Goal: Task Accomplishment & Management: Manage account settings

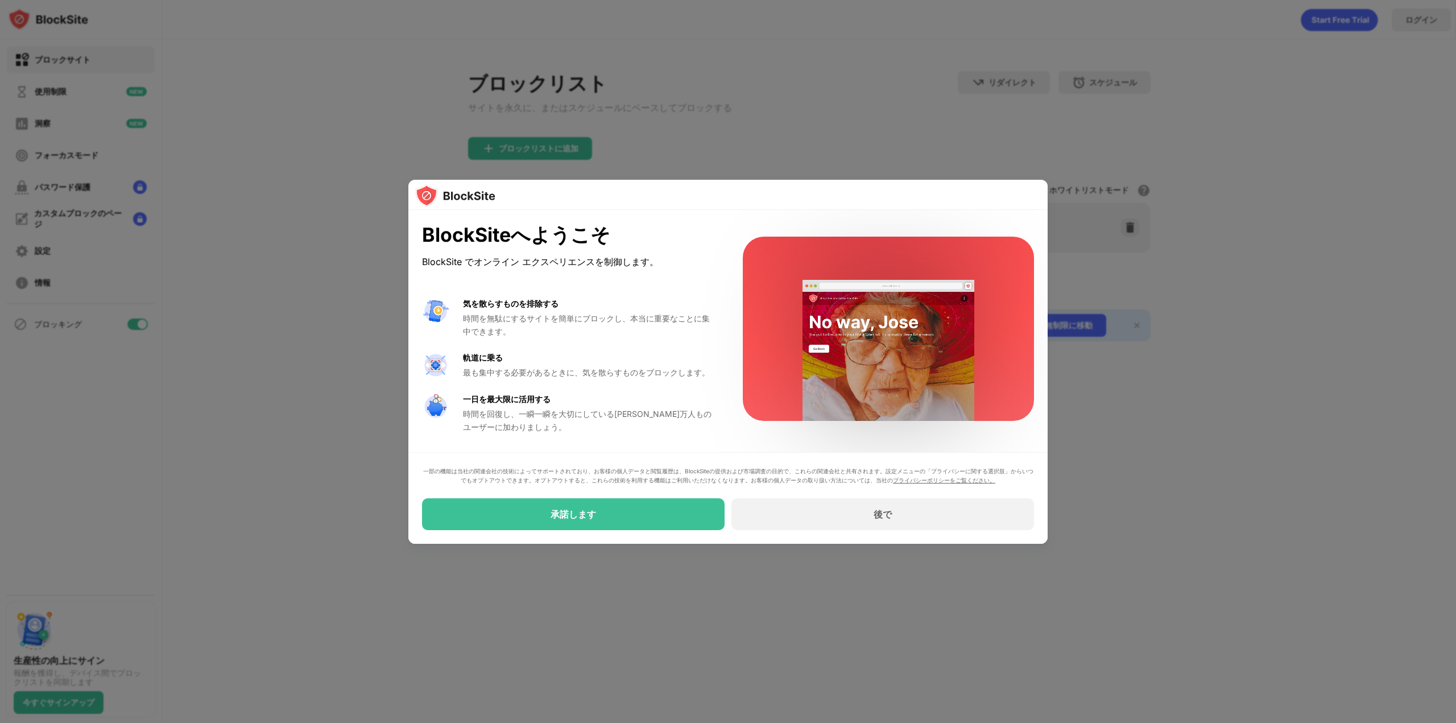
click at [1043, 189] on div at bounding box center [727, 195] width 639 height 31
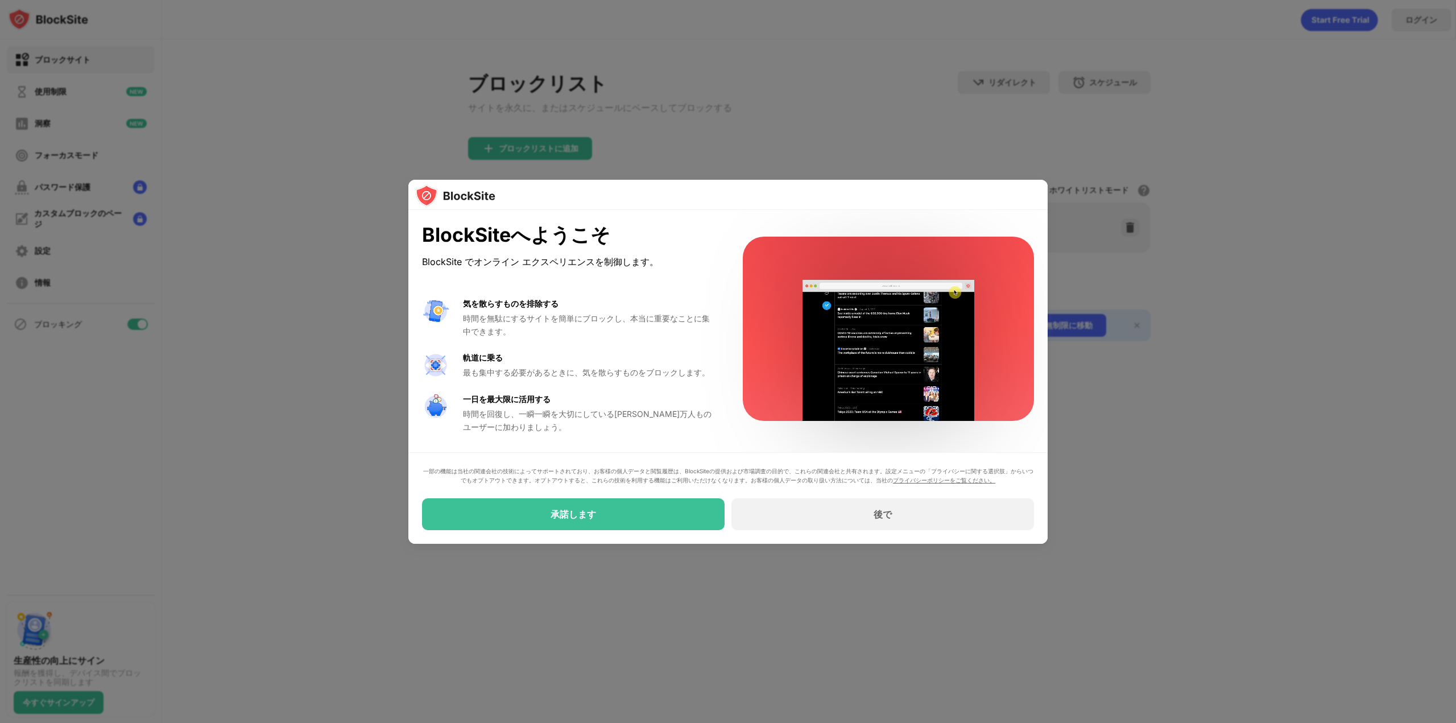
click at [1060, 145] on div at bounding box center [728, 361] width 1456 height 723
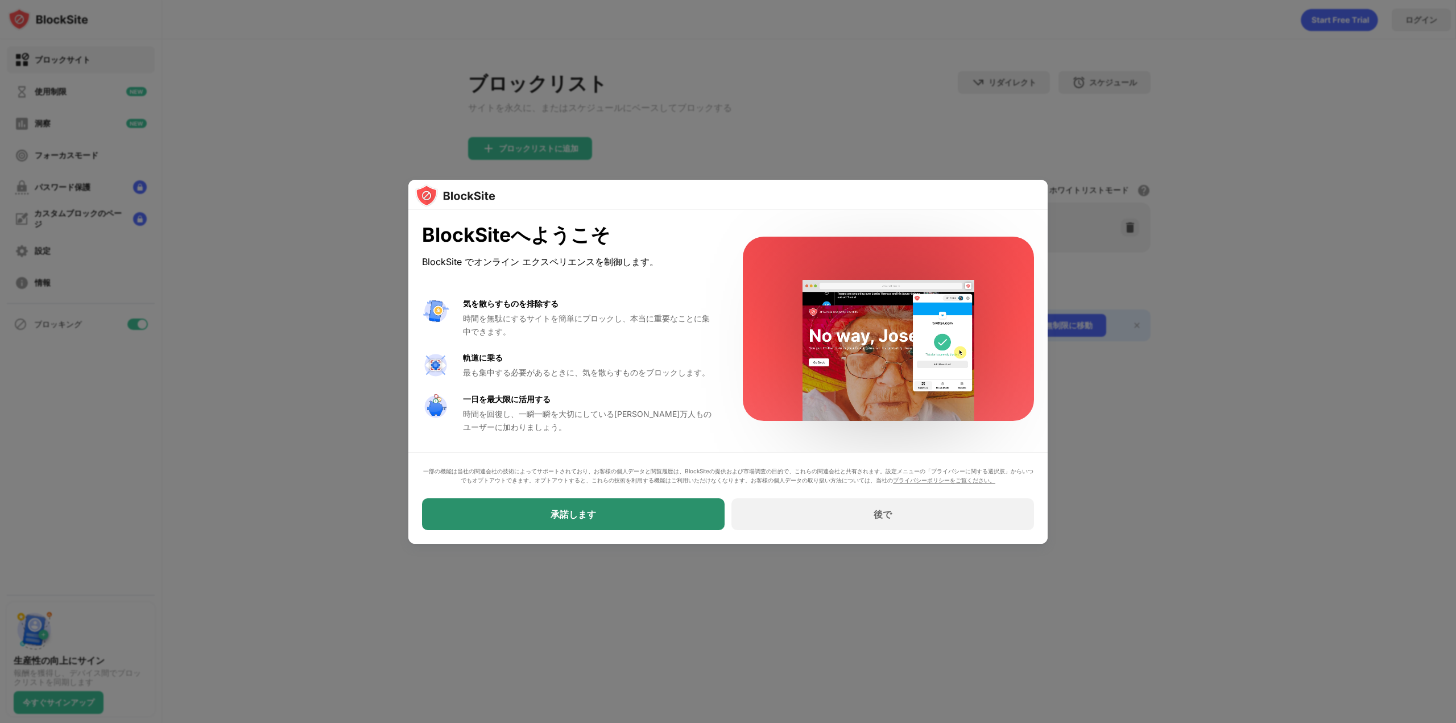
click at [667, 511] on div "承諾します" at bounding box center [573, 514] width 303 height 32
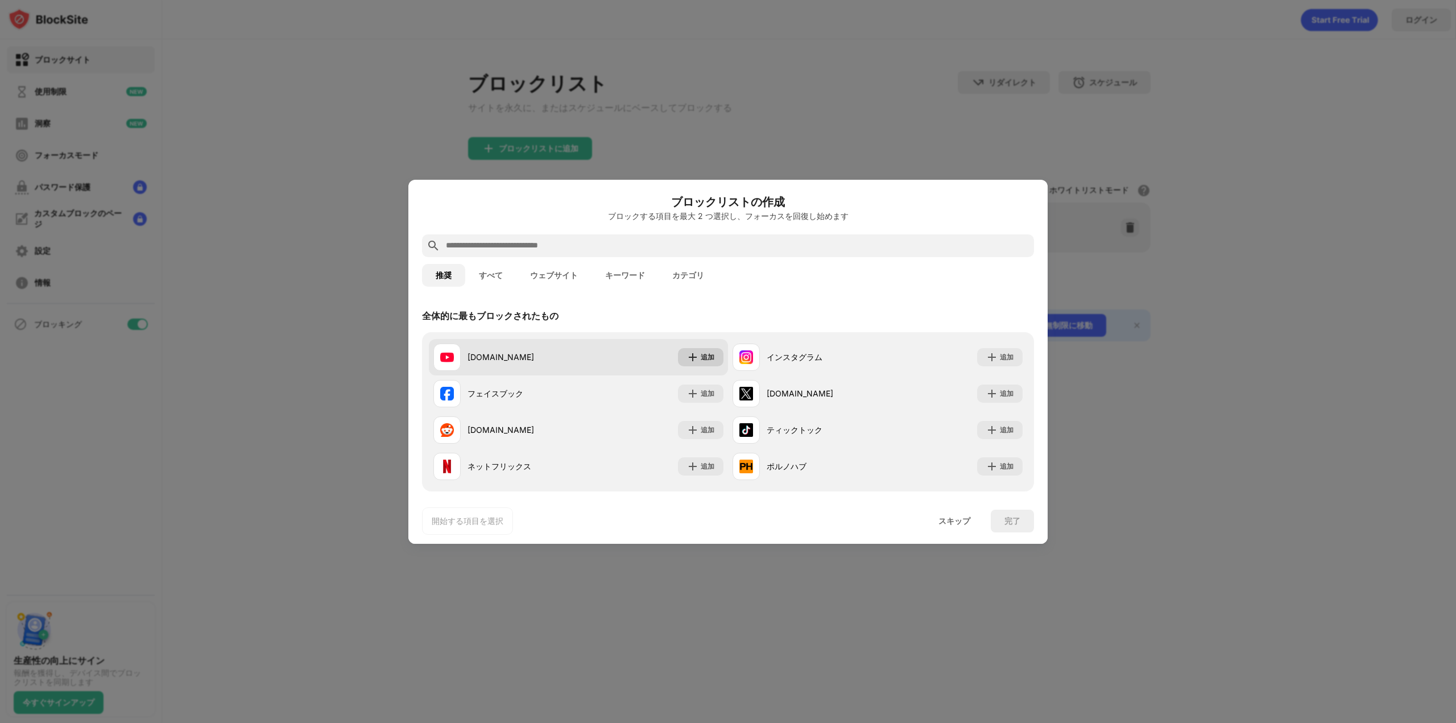
click at [701, 358] on font "追加" at bounding box center [708, 357] width 14 height 9
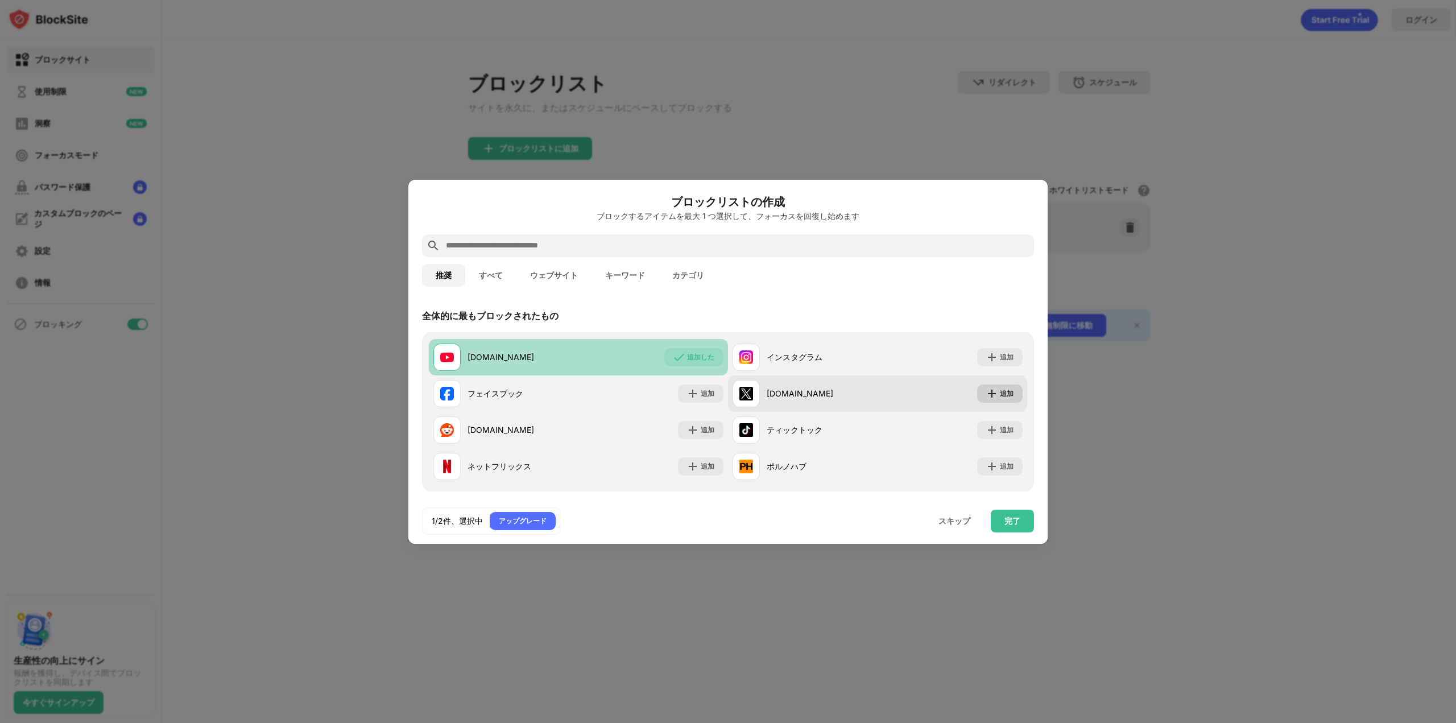
click at [995, 385] on div "追加" at bounding box center [1000, 393] width 46 height 18
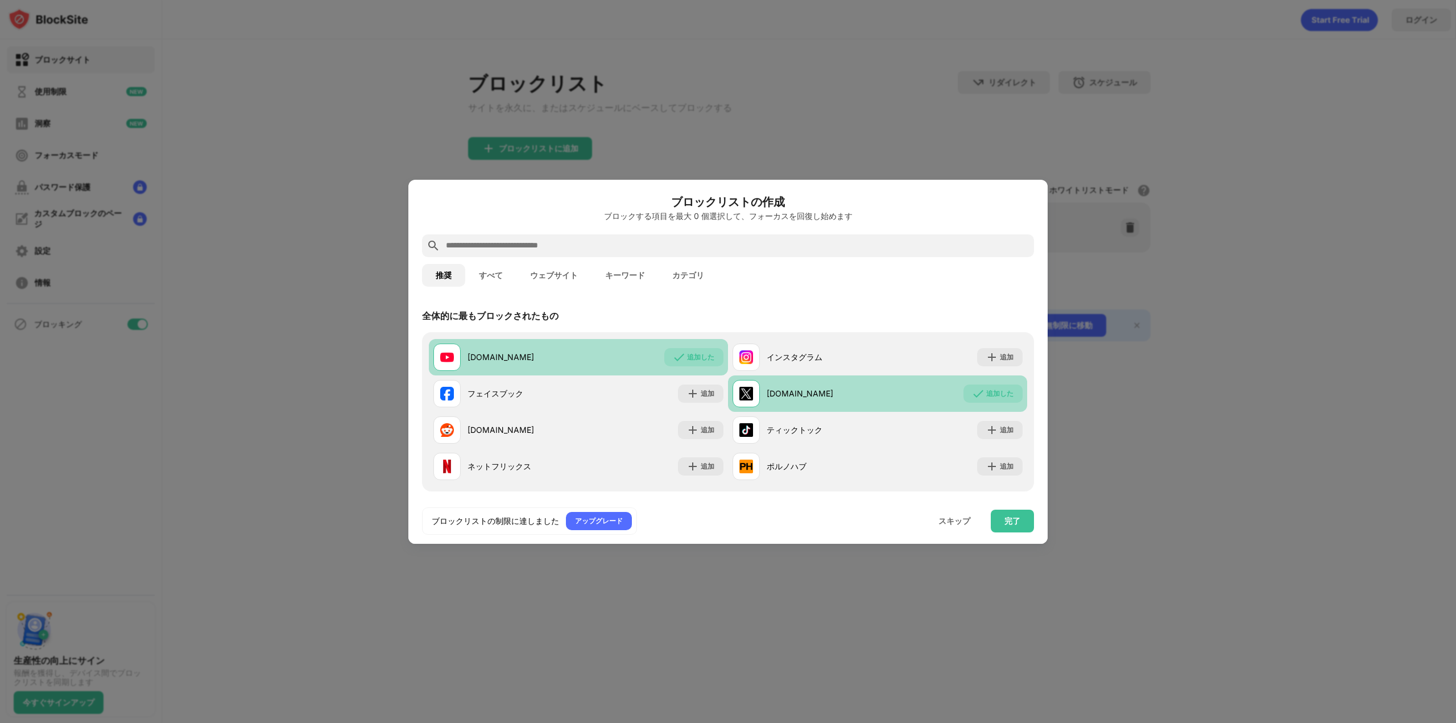
click at [987, 399] on div "追加した" at bounding box center [999, 393] width 27 height 11
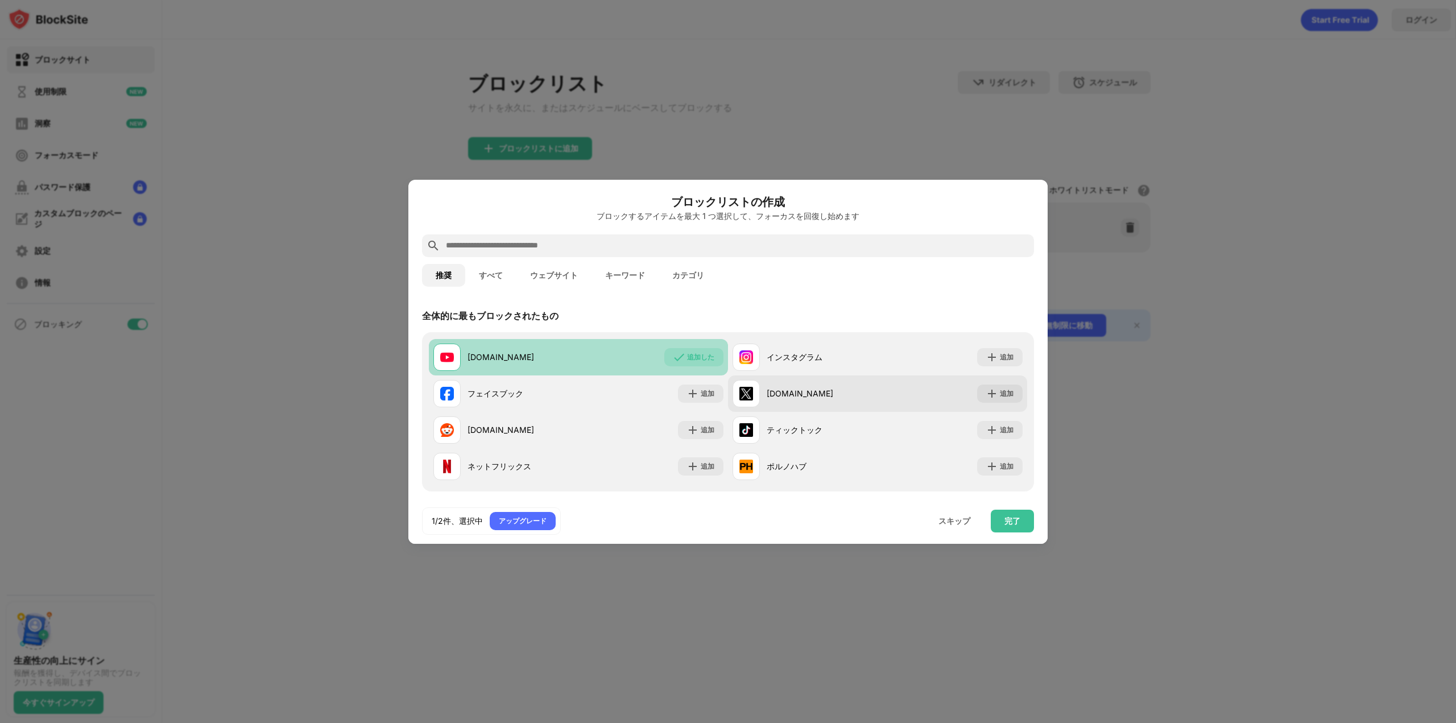
click at [987, 399] on img at bounding box center [991, 393] width 11 height 11
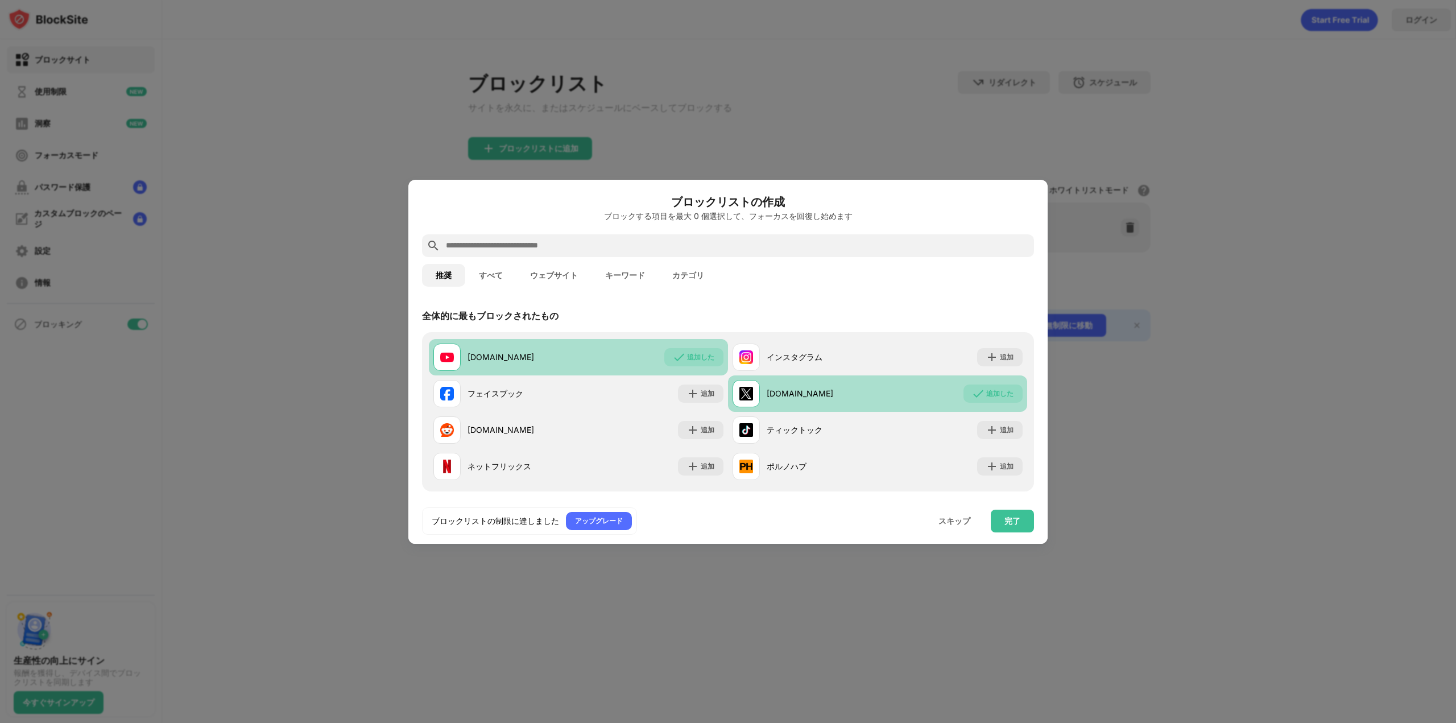
click at [987, 399] on div "追加した" at bounding box center [999, 393] width 27 height 11
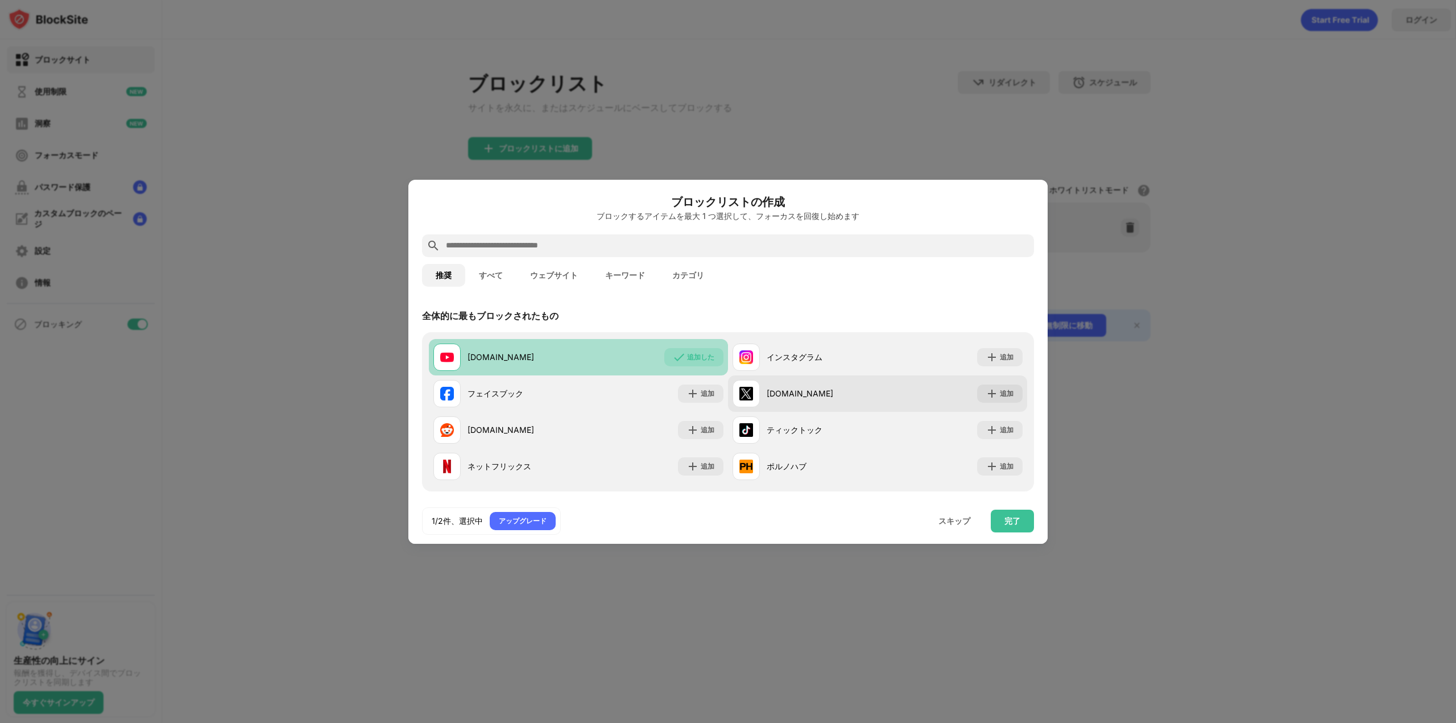
click at [965, 392] on div "x.com 追加" at bounding box center [877, 393] width 299 height 36
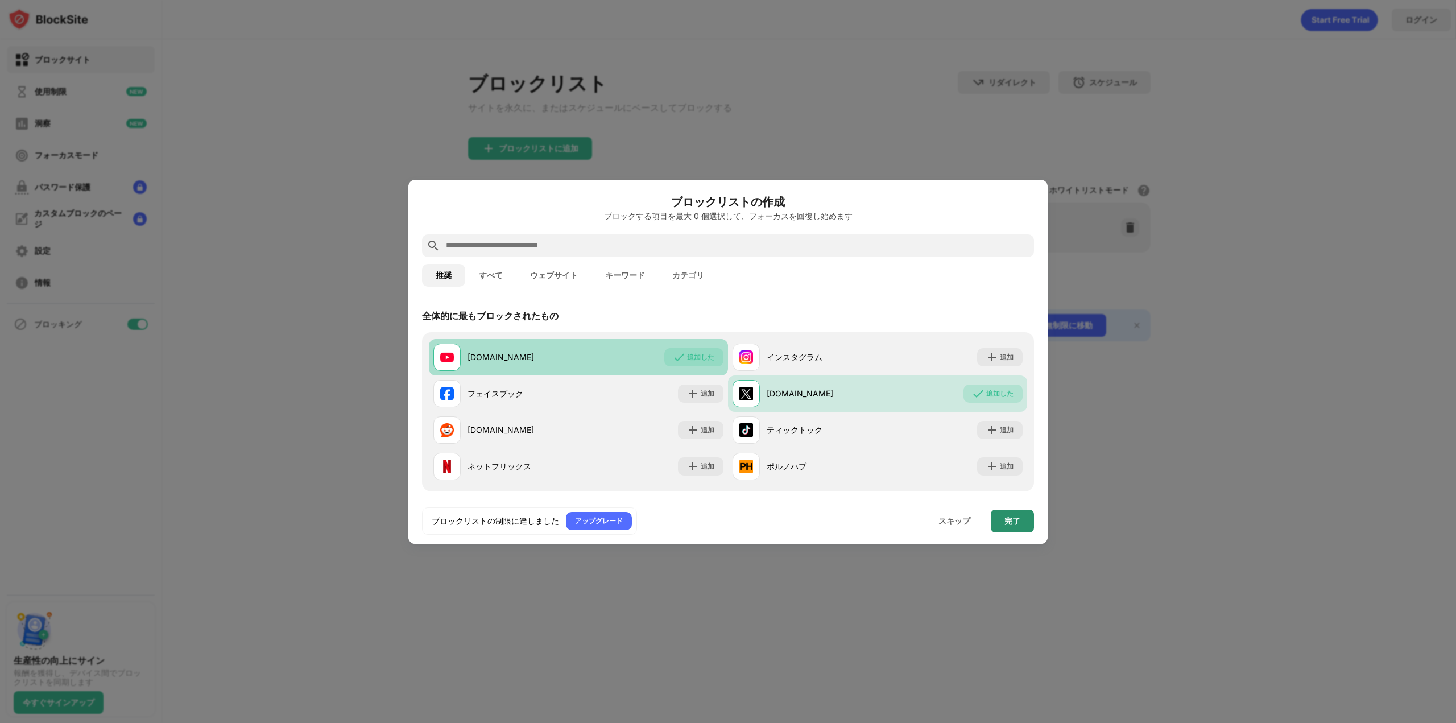
click at [1017, 526] on div "完了" at bounding box center [1012, 521] width 43 height 23
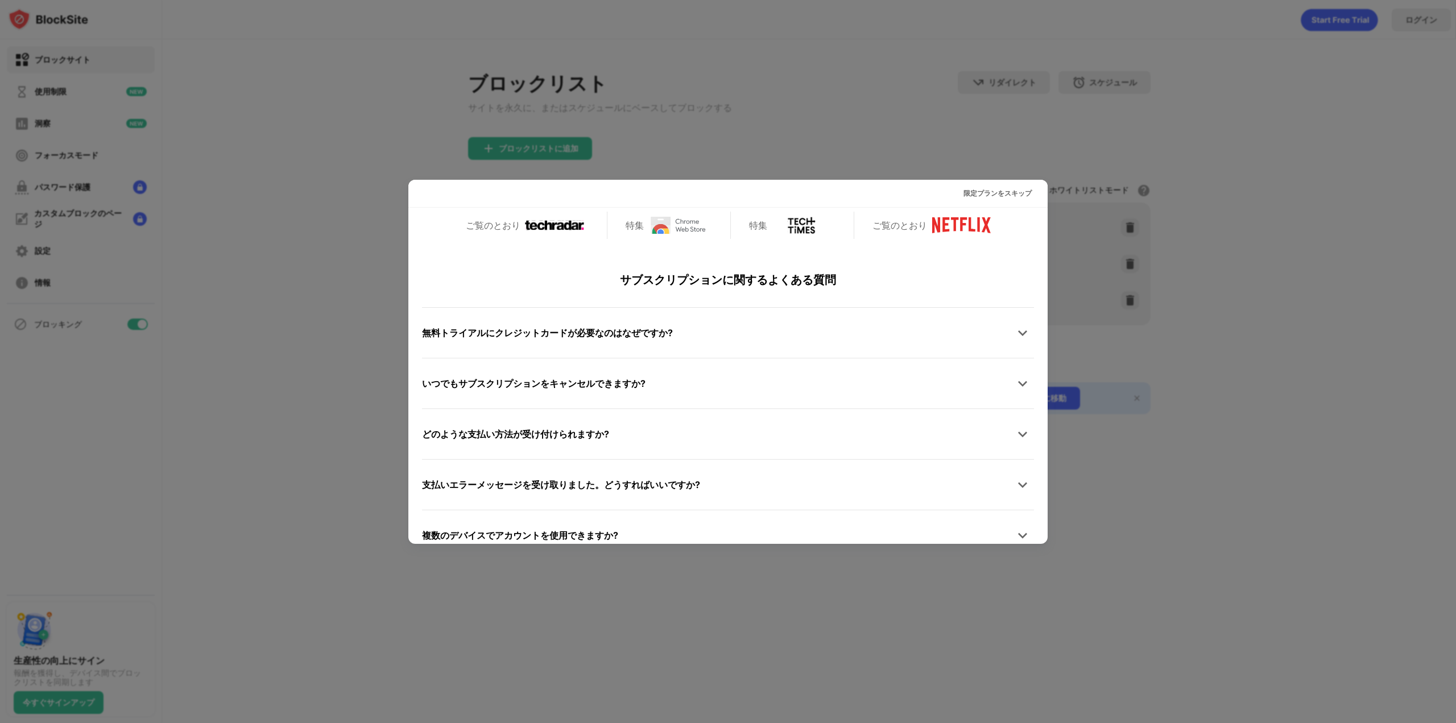
scroll to position [568, 0]
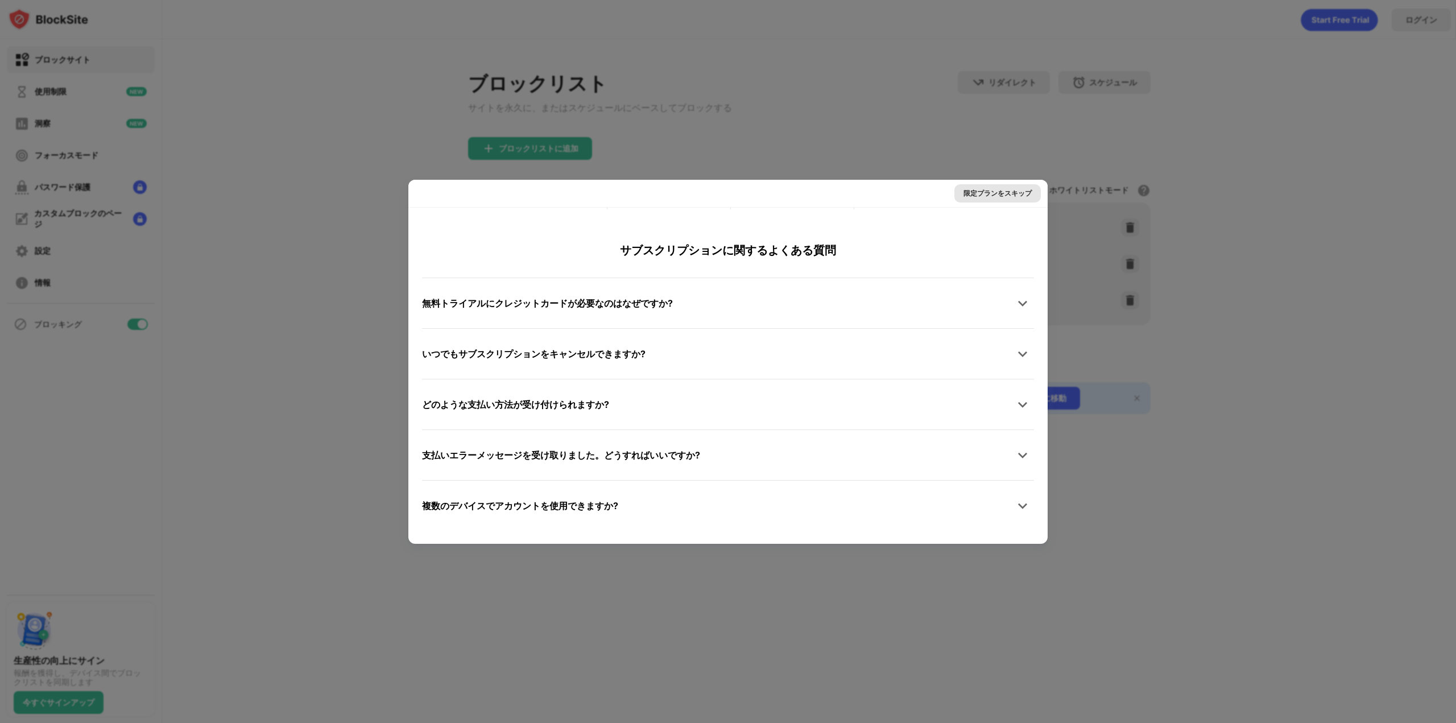
click at [980, 195] on font "限定プランをスキップ" at bounding box center [998, 193] width 68 height 9
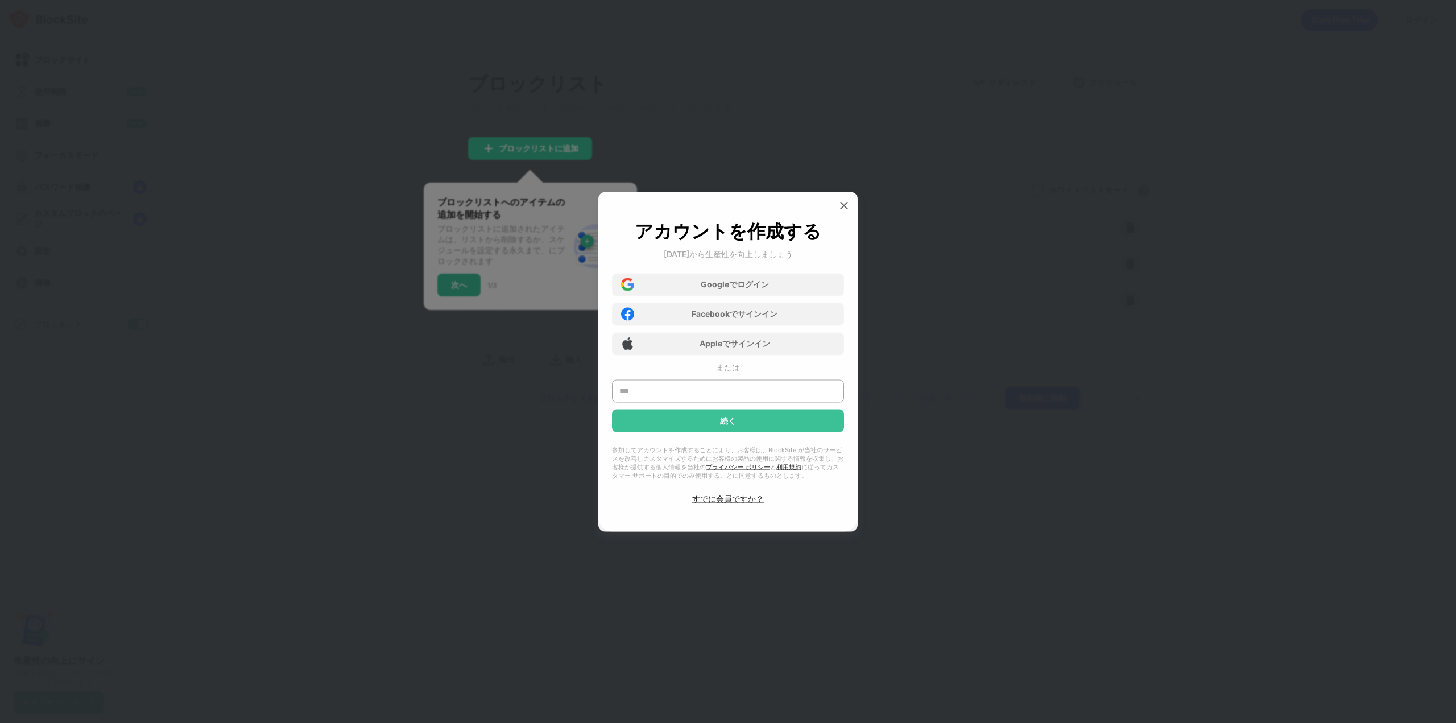
click at [778, 297] on div "Google でログイン Facebook でサインイン Apple でサインイン" at bounding box center [728, 310] width 232 height 89
click at [773, 273] on div "Google でログイン" at bounding box center [728, 284] width 232 height 23
click at [850, 202] on div at bounding box center [844, 205] width 18 height 18
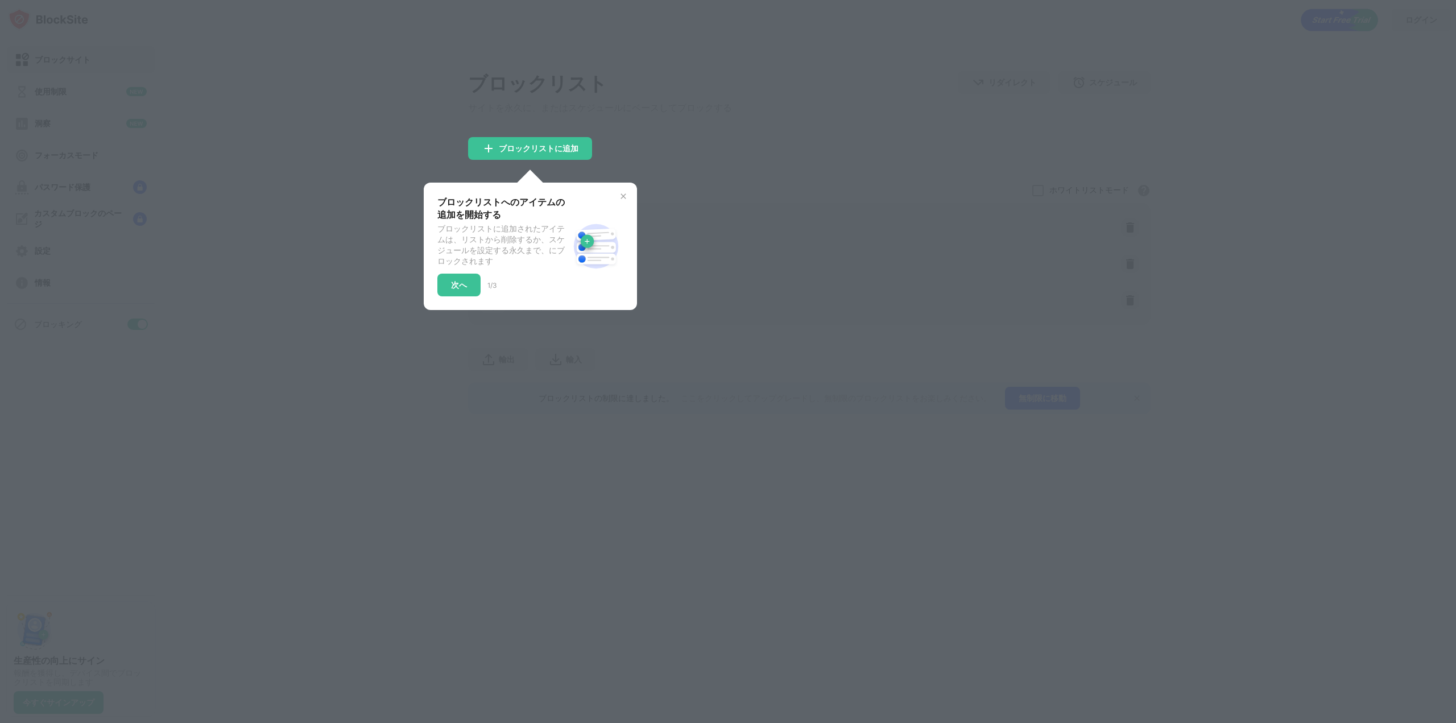
click at [638, 184] on div at bounding box center [728, 361] width 1456 height 723
click at [636, 191] on div "ブロックリストへのアイテムの追加を開始する ブロックリストに追加されたアイテムは、リストから削除するか、スケジュールを設定する永久まで、にブロックされます 次…" at bounding box center [530, 246] width 213 height 127
click at [629, 188] on div "ブロックリストへのアイテムの追加を開始する ブロックリストに追加されたアイテムは、リストから削除するか、スケジュールを設定する永久まで、にブロックされます 次…" at bounding box center [530, 246] width 213 height 127
click at [623, 195] on img at bounding box center [623, 196] width 9 height 9
